Goal: Use online tool/utility: Utilize a website feature to perform a specific function

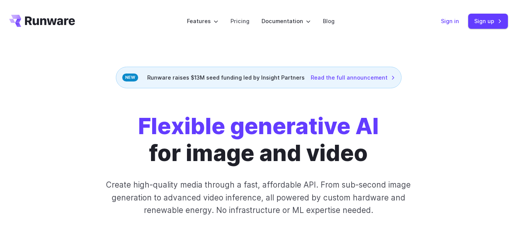
click at [457, 21] on link "Sign in" at bounding box center [450, 21] width 18 height 9
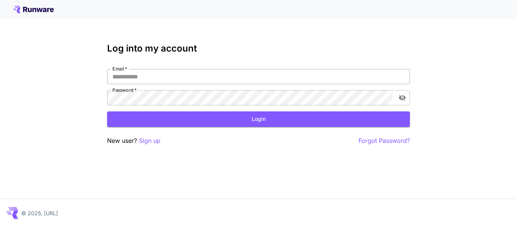
click at [199, 75] on input "Email   *" at bounding box center [258, 76] width 303 height 15
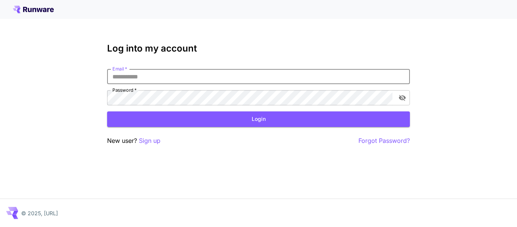
type input "**********"
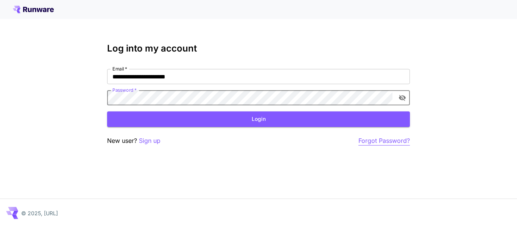
click at [364, 137] on p "Forgot Password?" at bounding box center [383, 140] width 51 height 9
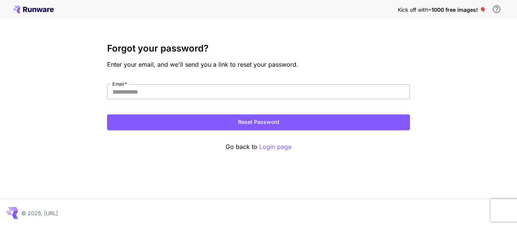
click at [218, 94] on input "Email   *" at bounding box center [258, 91] width 303 height 15
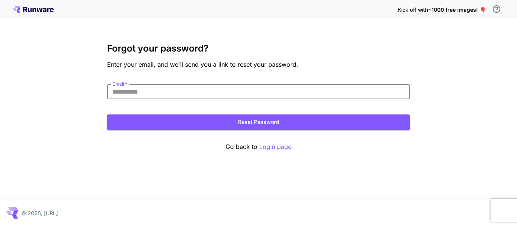
type input "**********"
click at [241, 115] on button "Reset Password" at bounding box center [258, 122] width 303 height 16
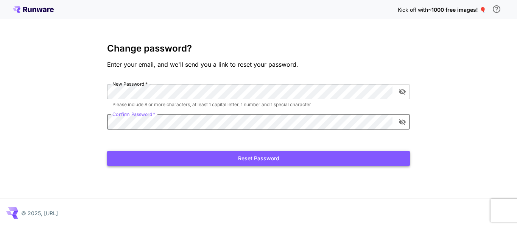
click at [187, 163] on button "Reset Password" at bounding box center [258, 159] width 303 height 16
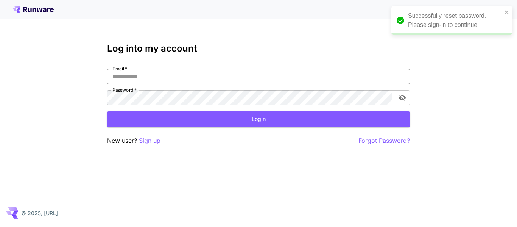
click at [152, 76] on input "Email   *" at bounding box center [258, 76] width 303 height 15
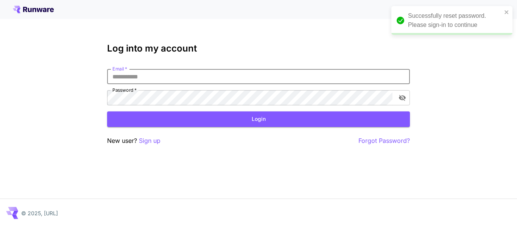
type input "**********"
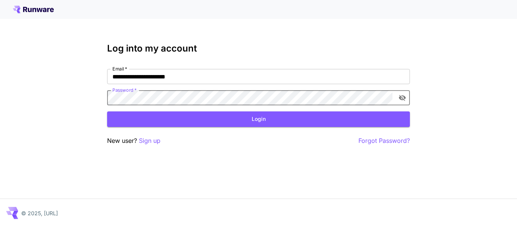
click button "Login" at bounding box center [258, 119] width 303 height 16
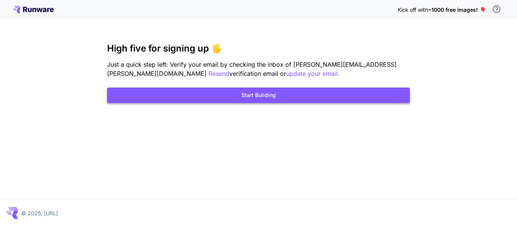
click at [343, 97] on button "Start Building" at bounding box center [258, 95] width 303 height 16
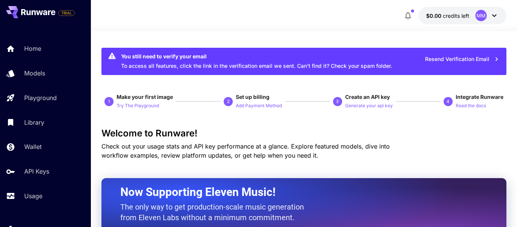
click at [476, 12] on div "MM" at bounding box center [480, 15] width 11 height 11
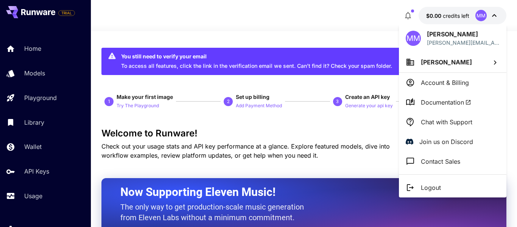
click at [476, 12] on div at bounding box center [258, 113] width 517 height 227
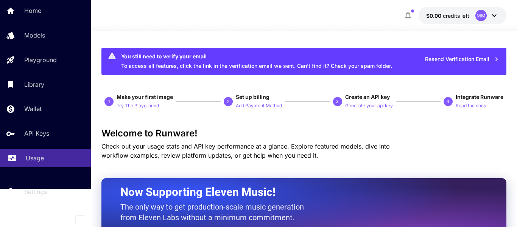
scroll to position [36, 0]
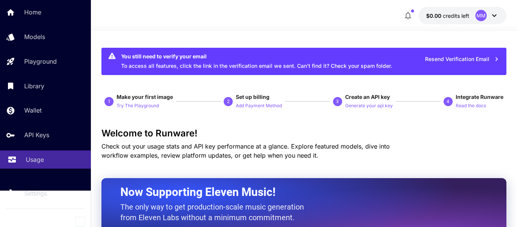
click at [43, 152] on link "Usage" at bounding box center [45, 159] width 91 height 19
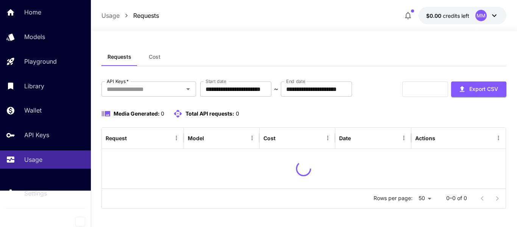
scroll to position [29, 0]
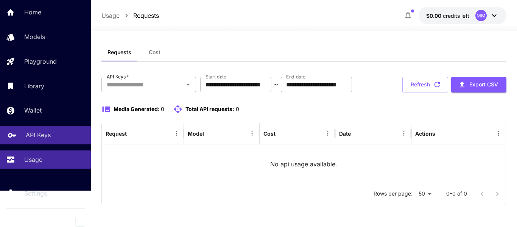
click at [68, 134] on div "API Keys" at bounding box center [55, 134] width 59 height 9
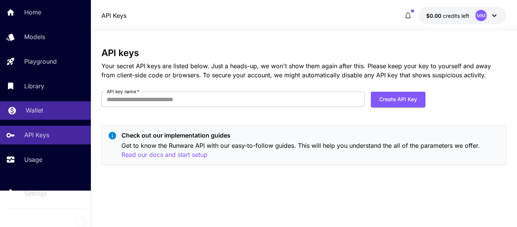
click at [46, 111] on div "Wallet" at bounding box center [55, 110] width 59 height 9
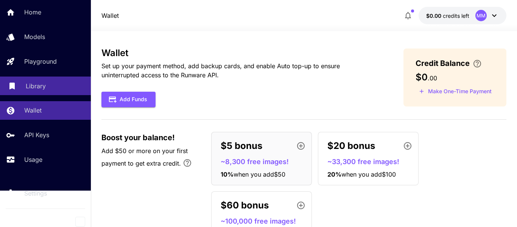
click at [48, 88] on div "Library" at bounding box center [55, 85] width 59 height 9
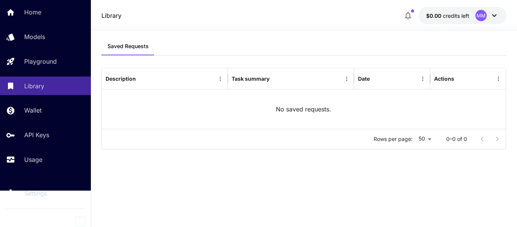
click at [54, 51] on div "Home Models Playground Library Wallet API Keys Usage" at bounding box center [45, 85] width 91 height 165
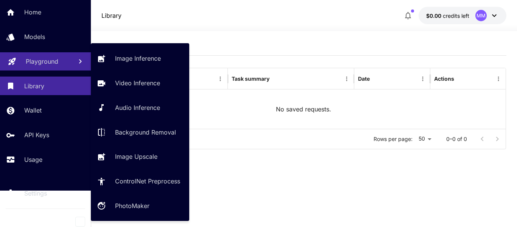
click at [46, 69] on link "Playground" at bounding box center [45, 61] width 91 height 19
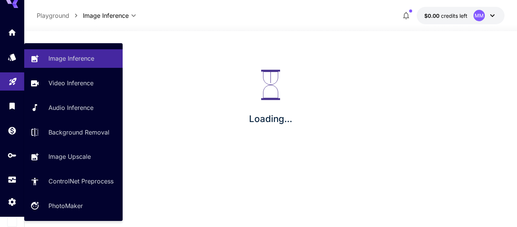
scroll to position [10, 0]
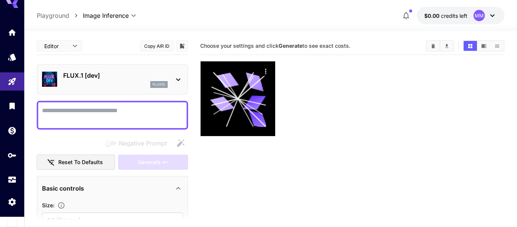
click at [367, 92] on div at bounding box center [352, 98] width 305 height 75
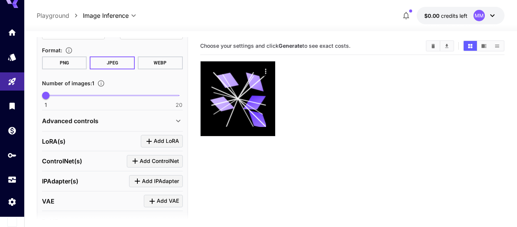
scroll to position [204, 0]
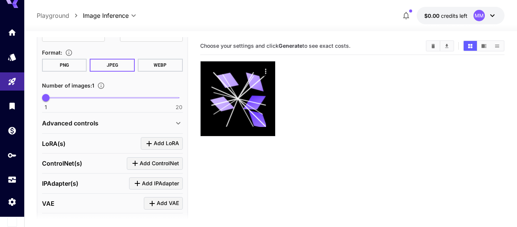
click at [157, 71] on button "WEBP" at bounding box center [160, 65] width 45 height 13
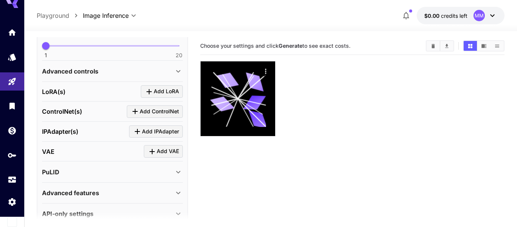
scroll to position [270, 0]
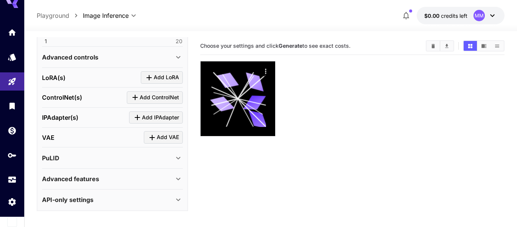
click at [138, 166] on div "PuLID" at bounding box center [112, 158] width 141 height 18
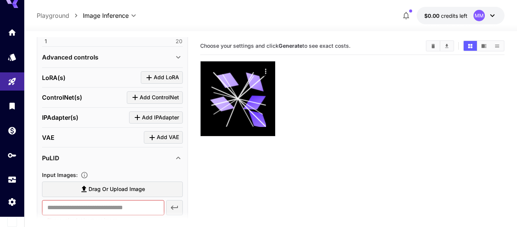
click at [145, 157] on div "PuLID" at bounding box center [108, 157] width 132 height 9
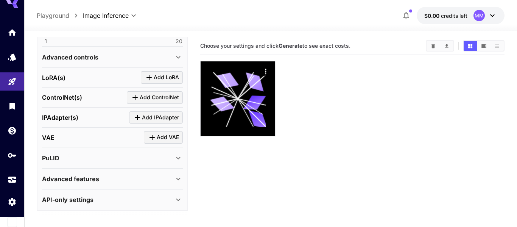
click at [131, 190] on div "API-only settings Output Quality : 85 20 99 85 Display Cost : Display cost in r…" at bounding box center [112, 199] width 141 height 20
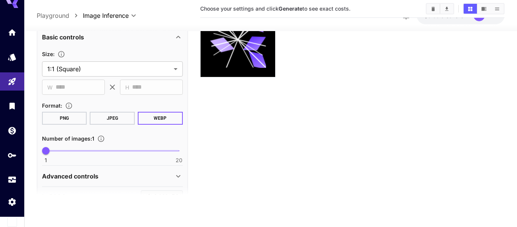
scroll to position [124, 0]
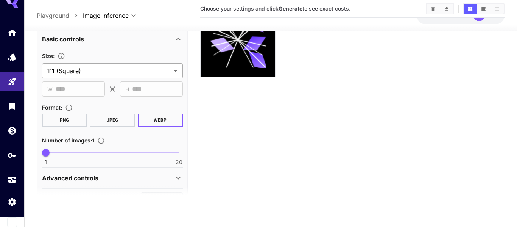
click at [105, 69] on body "**********" at bounding box center [258, 84] width 517 height 286
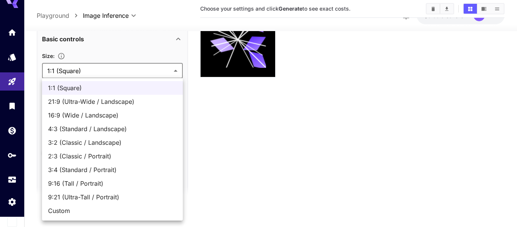
click at [109, 154] on span "2:3 (Classic / Portrait)" at bounding box center [112, 155] width 129 height 9
type input "**********"
type input "***"
type input "****"
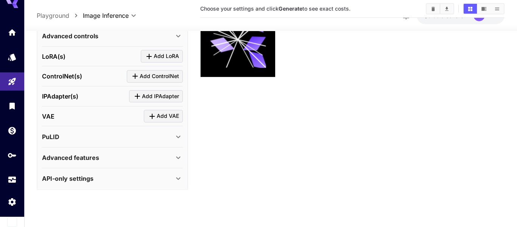
scroll to position [0, 0]
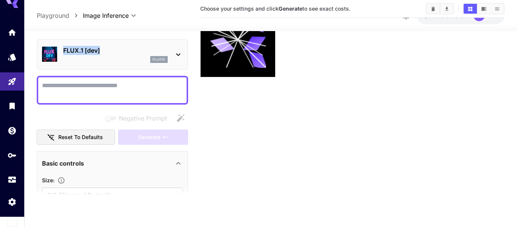
drag, startPoint x: 63, startPoint y: 50, endPoint x: 101, endPoint y: 54, distance: 38.9
click at [101, 54] on p "FLUX.1 [dev]" at bounding box center [115, 50] width 104 height 9
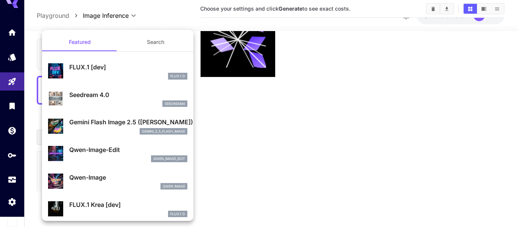
copy p "FLUX.1 [dev]"
click at [297, 112] on div at bounding box center [258, 113] width 517 height 227
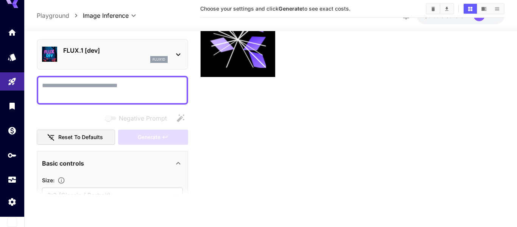
click at [125, 51] on p "FLUX.1 [dev]" at bounding box center [115, 50] width 104 height 9
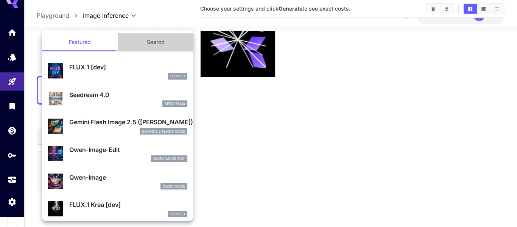
click at [166, 45] on button "Search" at bounding box center [156, 42] width 76 height 18
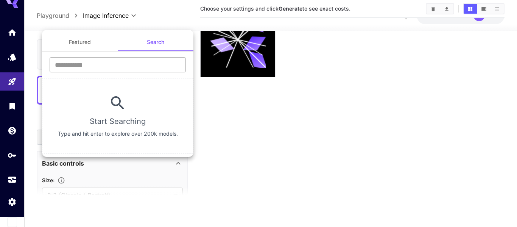
click at [132, 67] on input "text" at bounding box center [118, 64] width 136 height 15
type input "****"
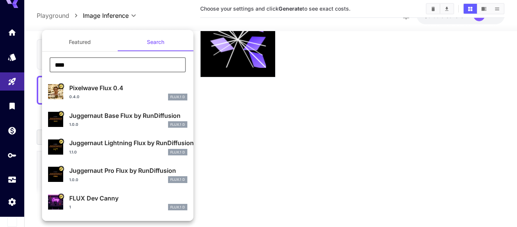
click at [88, 40] on button "Featured" at bounding box center [80, 42] width 76 height 18
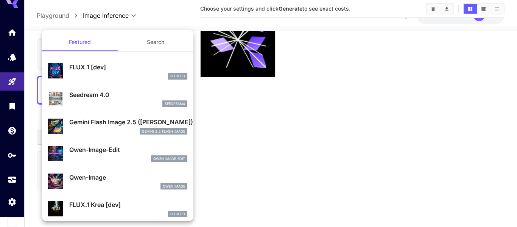
click at [279, 151] on div at bounding box center [258, 113] width 517 height 227
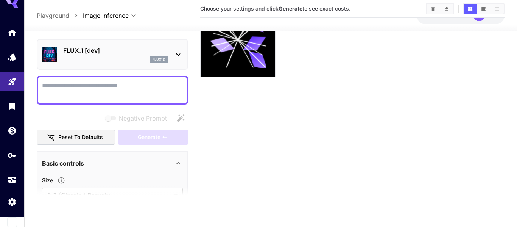
click at [128, 46] on p "FLUX.1 [dev]" at bounding box center [115, 50] width 104 height 9
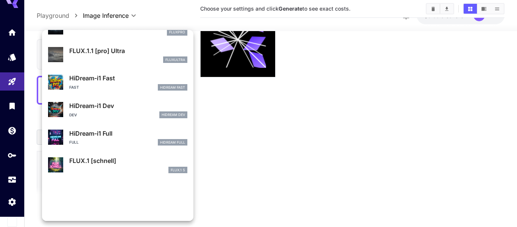
scroll to position [612, 0]
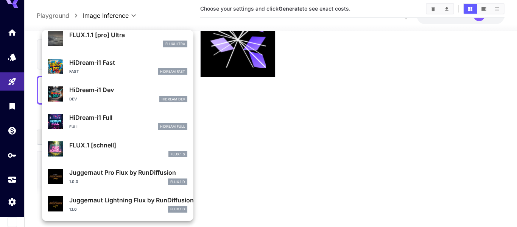
click at [152, 157] on div "FLUX.1 [schnell] FLUX.1 S" at bounding box center [117, 148] width 139 height 23
type input "*"
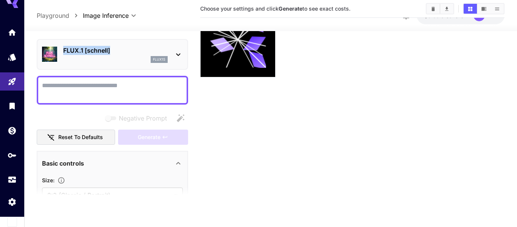
drag, startPoint x: 63, startPoint y: 49, endPoint x: 119, endPoint y: 51, distance: 56.0
click at [119, 51] on p "FLUX.1 [schnell]" at bounding box center [115, 50] width 104 height 9
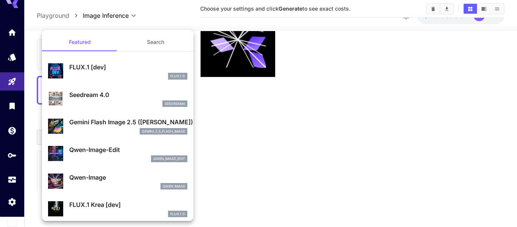
copy p "FLUX.1 [schnell]"
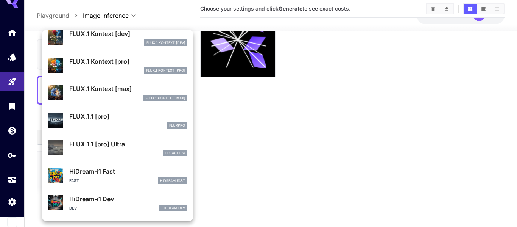
scroll to position [503, 0]
